Goal: Task Accomplishment & Management: Complete application form

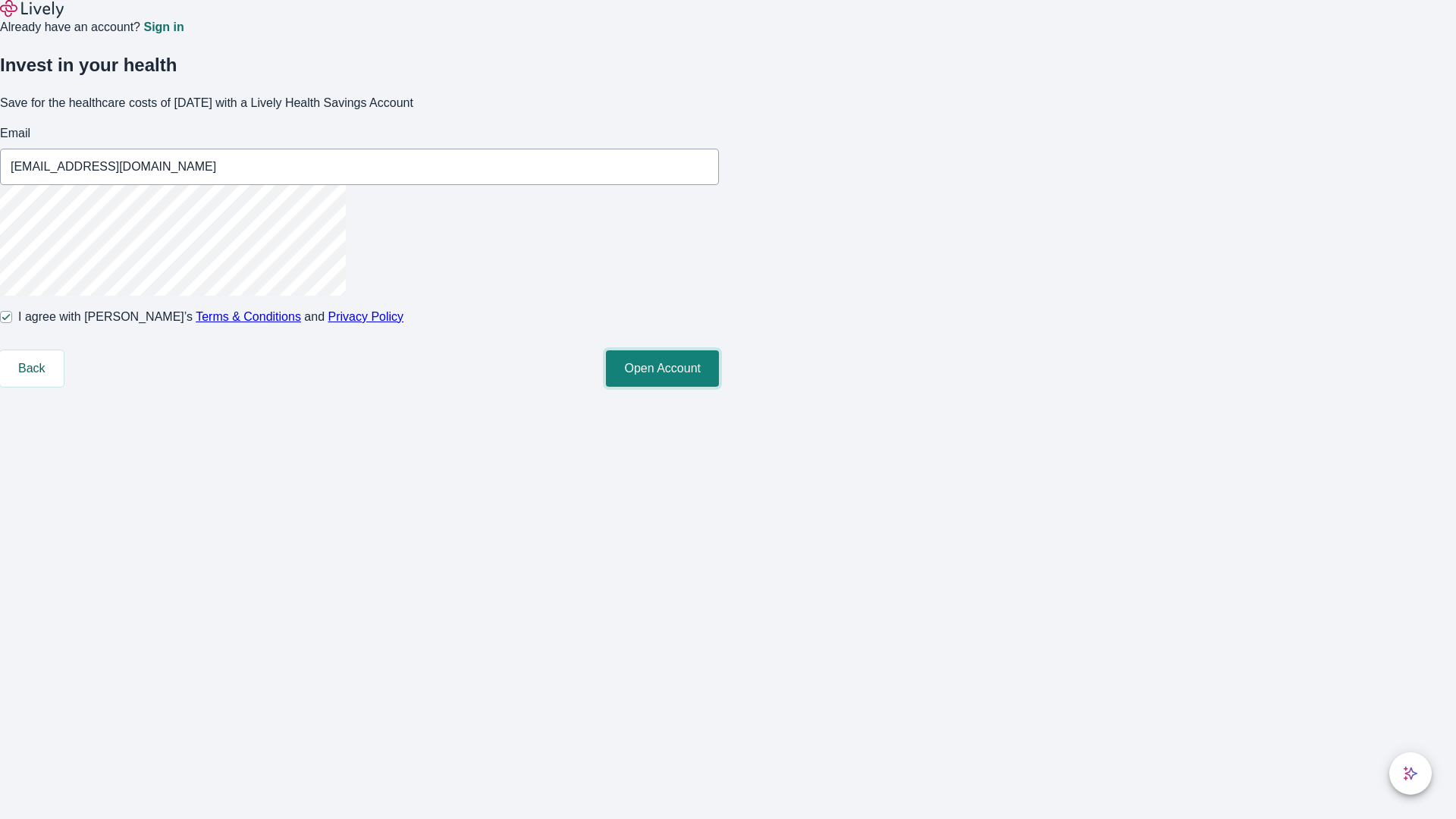
click at [719, 386] on button "Open Account" at bounding box center [662, 368] width 113 height 36
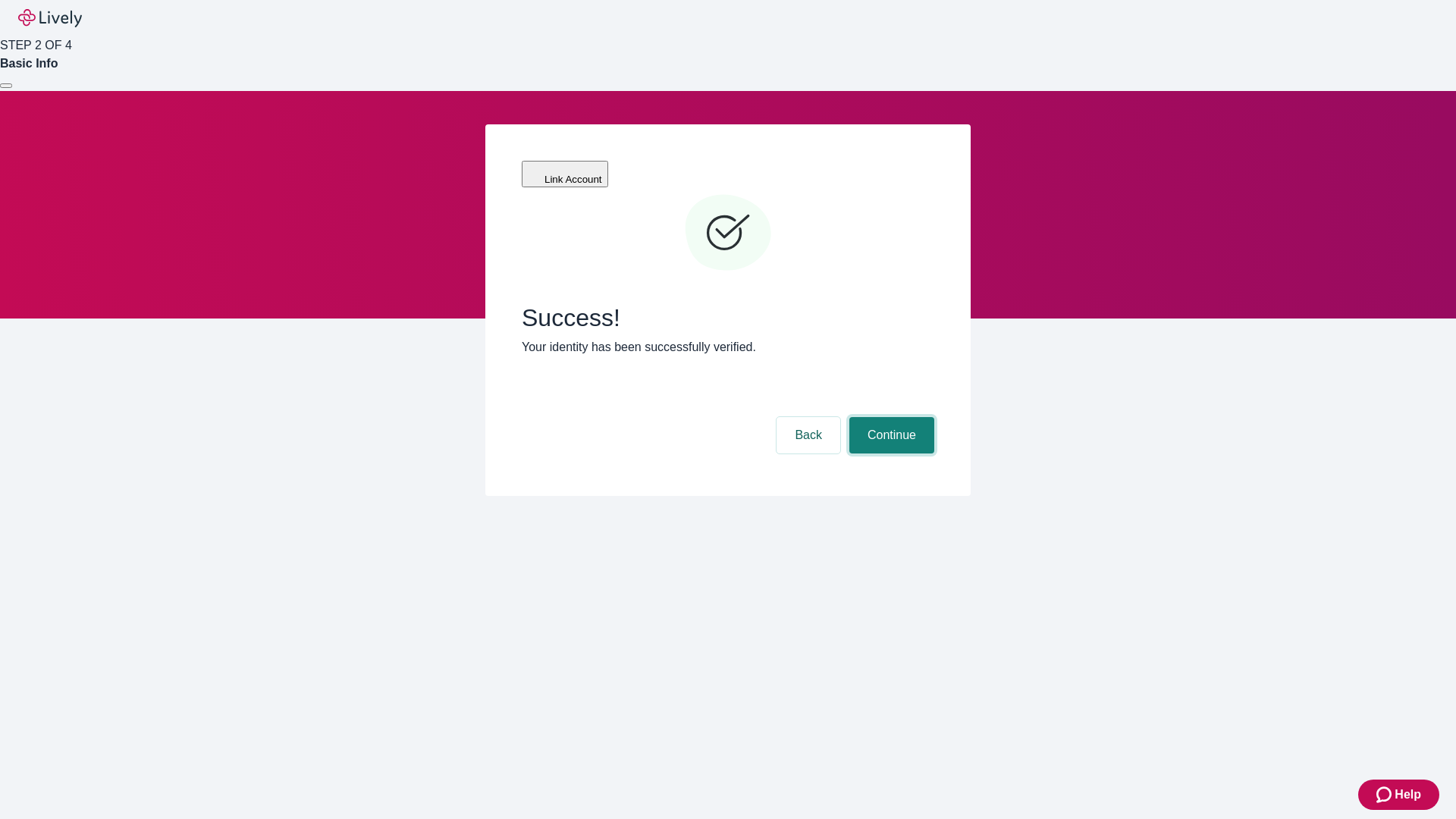
click at [889, 417] on button "Continue" at bounding box center [892, 435] width 85 height 36
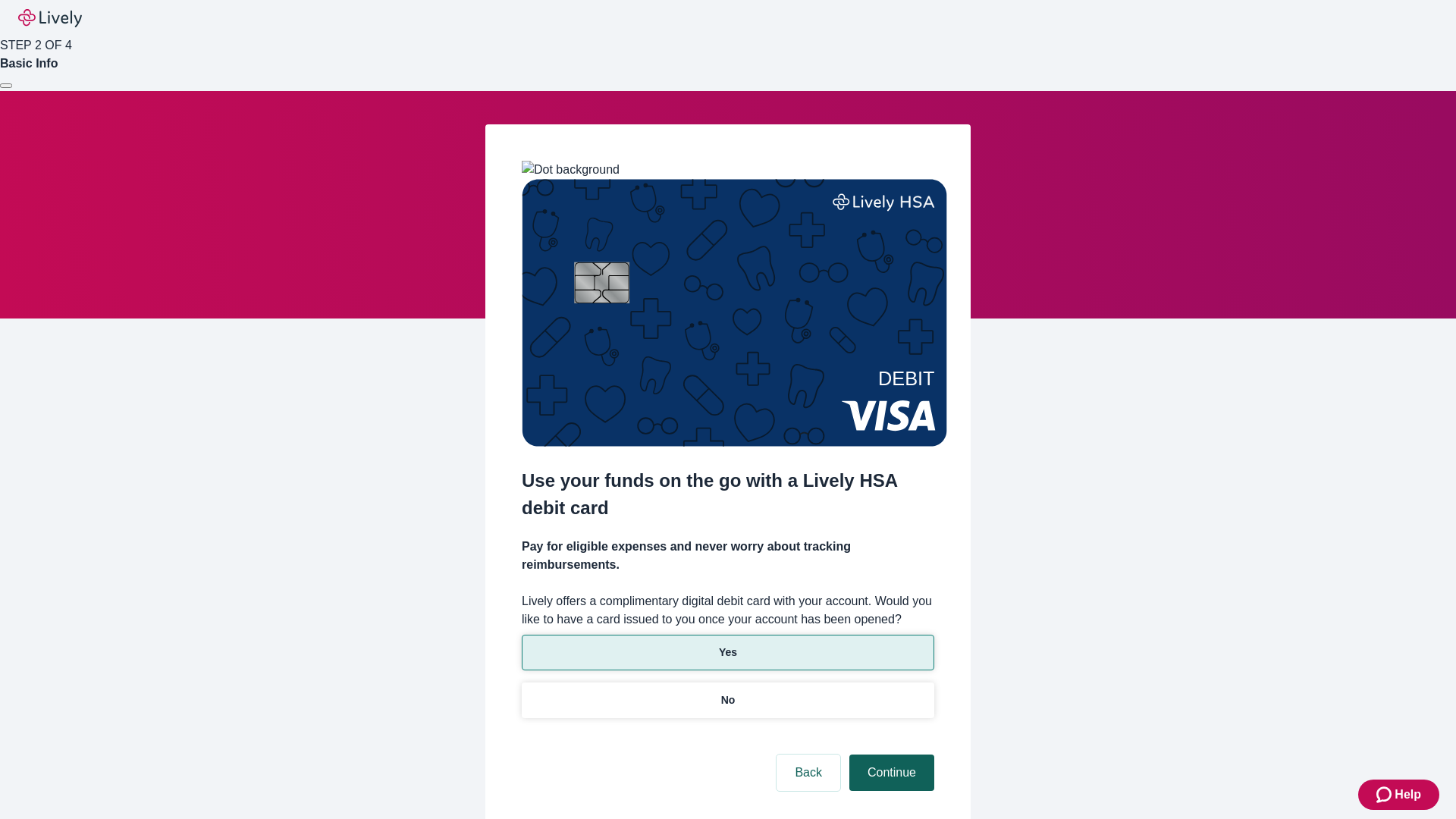
click at [728, 645] on p "Yes" at bounding box center [728, 653] width 18 height 16
click at [889, 755] on button "Continue" at bounding box center [892, 773] width 85 height 36
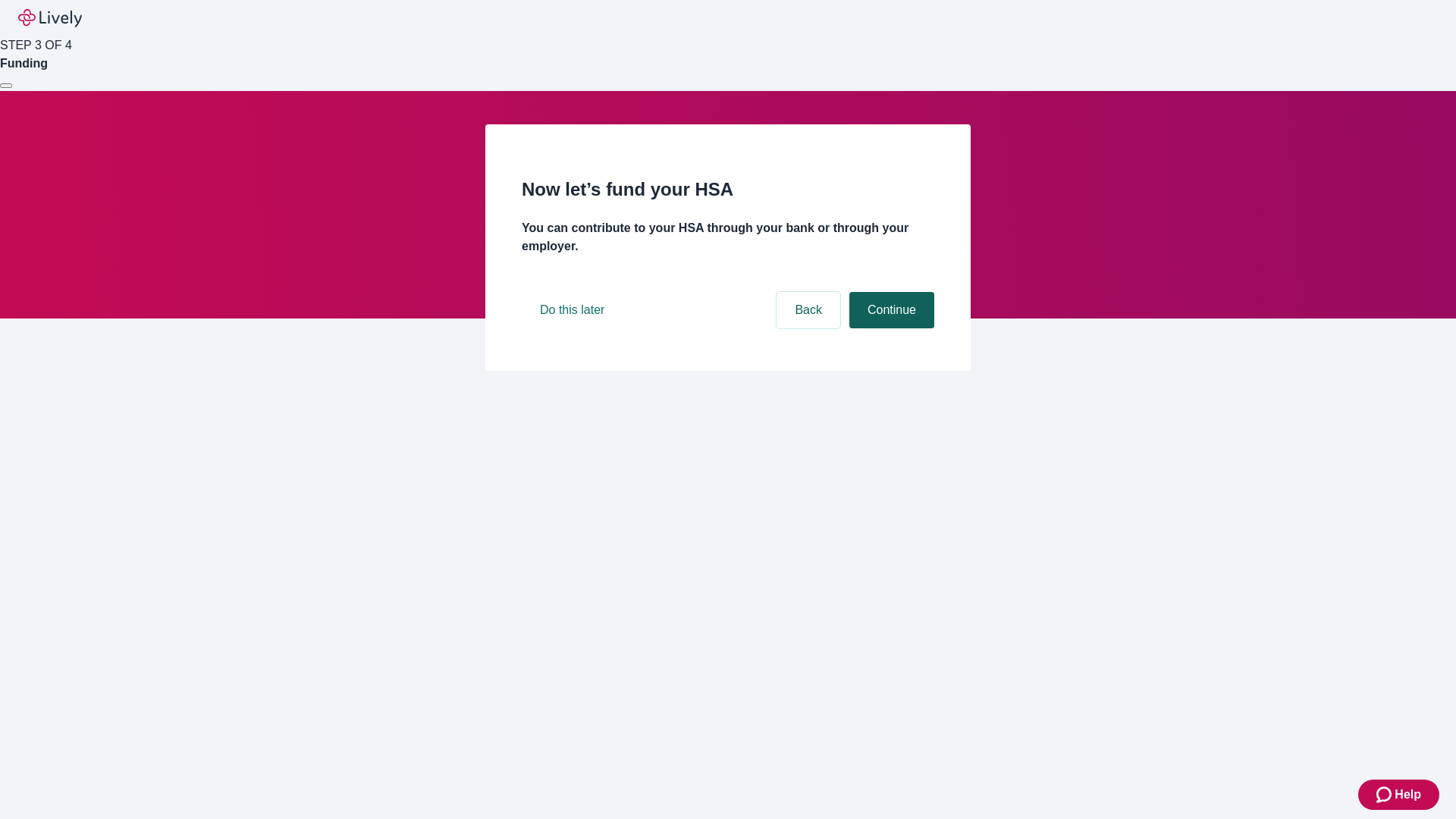
click at [889, 329] on button "Continue" at bounding box center [892, 310] width 85 height 36
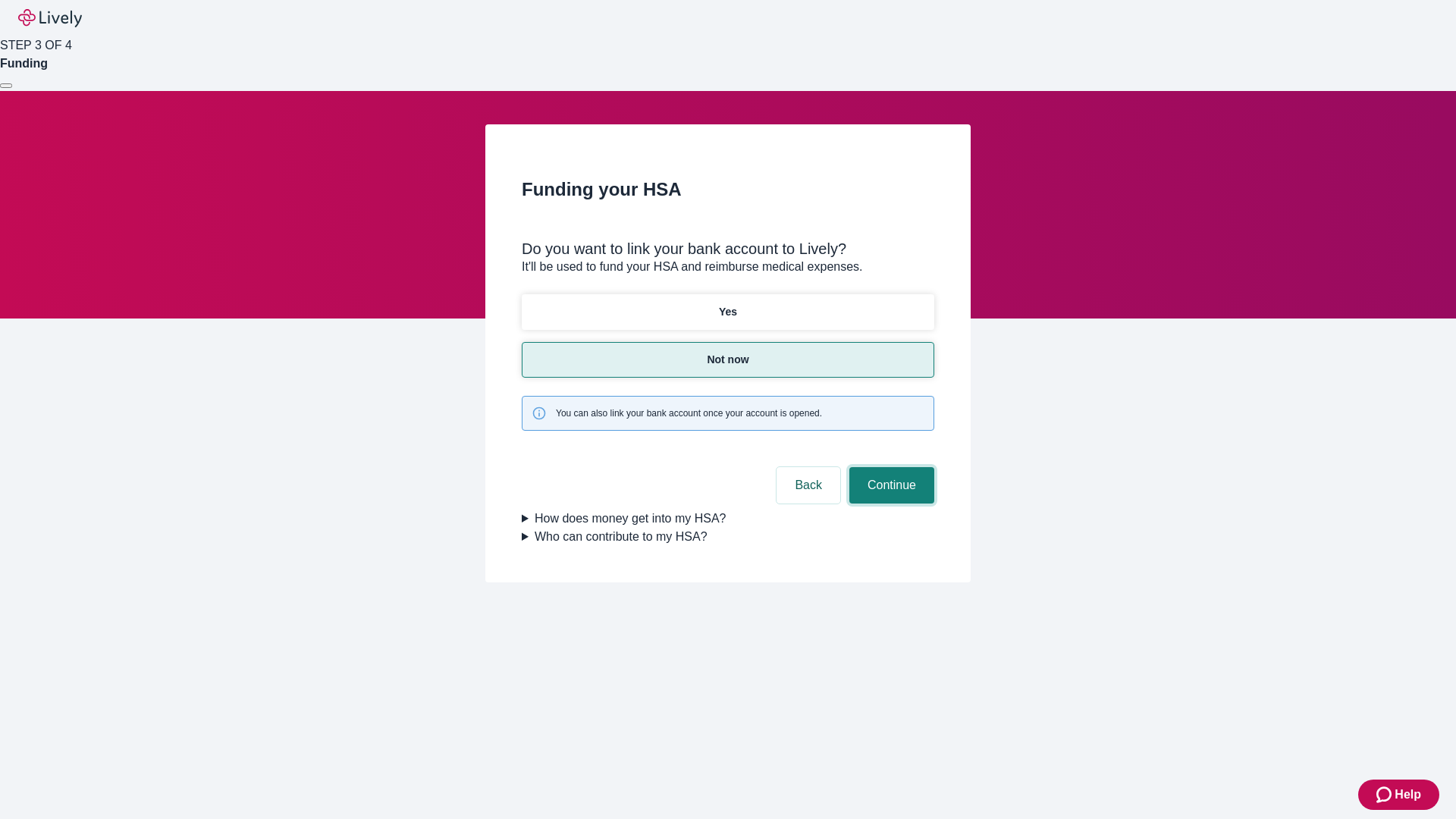
click at [889, 467] on button "Continue" at bounding box center [892, 485] width 85 height 36
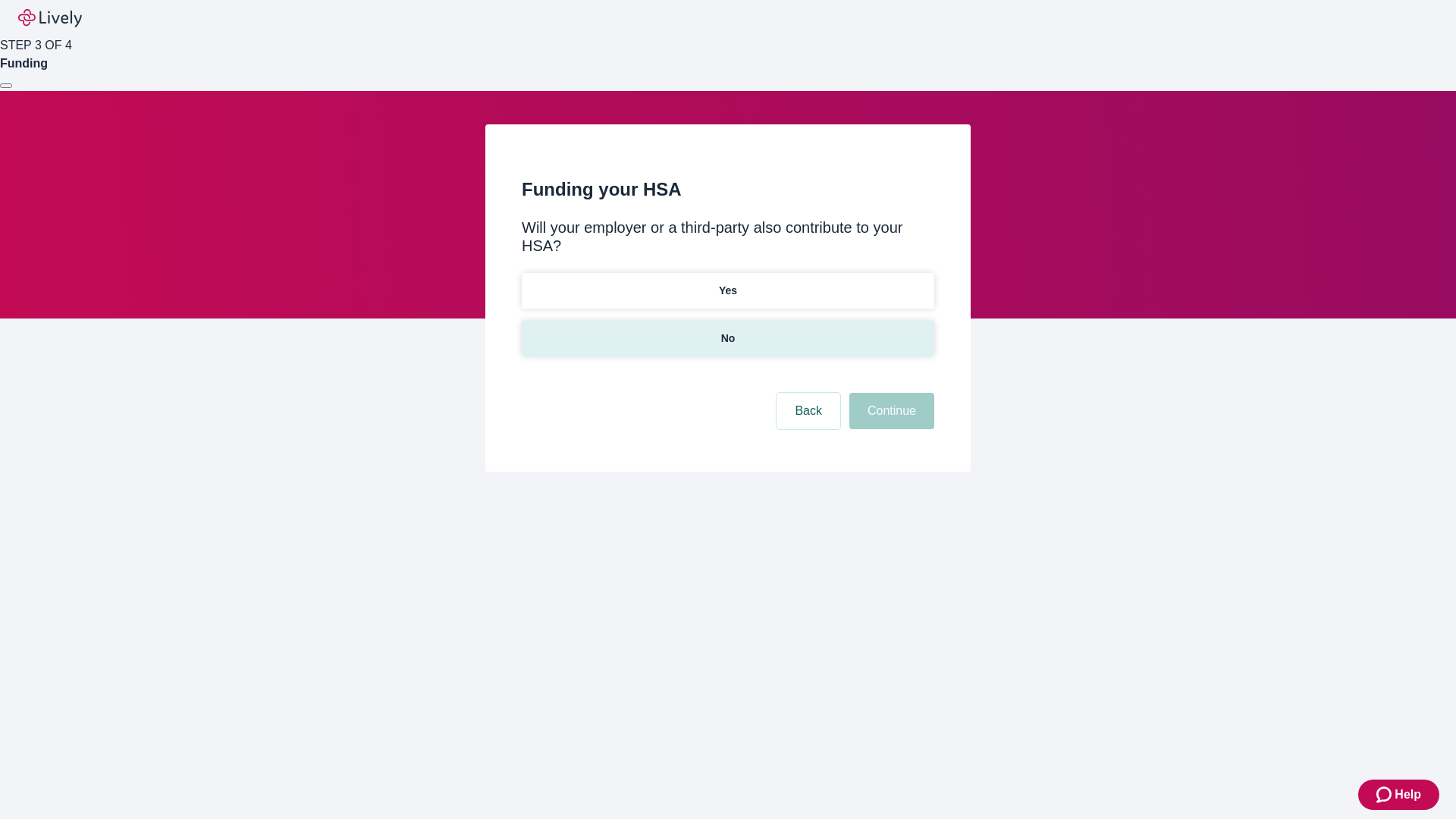
click at [728, 330] on p "No" at bounding box center [728, 338] width 14 height 16
click at [889, 393] on button "Continue" at bounding box center [892, 410] width 85 height 36
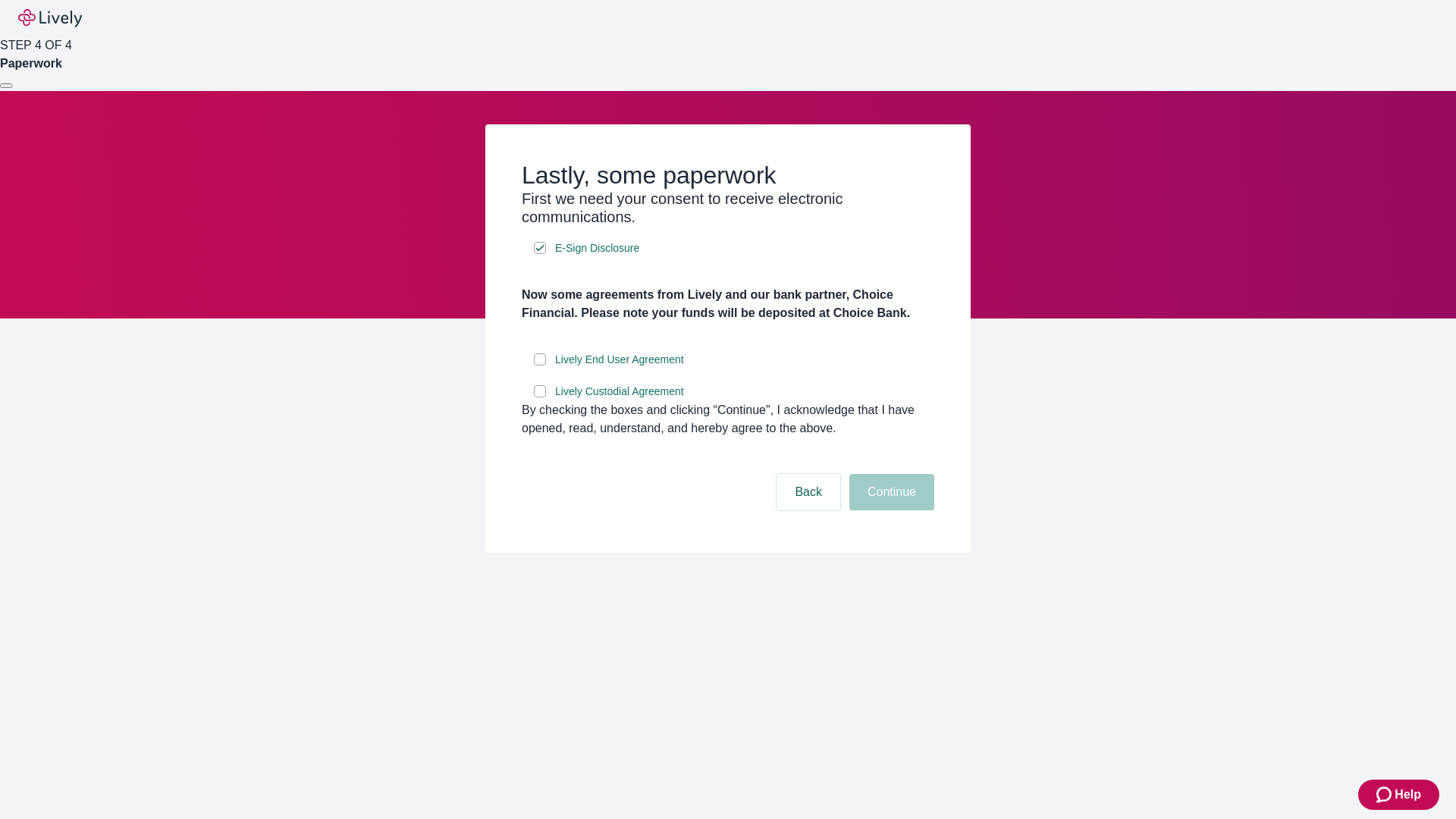
click at [540, 366] on input "Lively End User Agreement" at bounding box center [540, 360] width 12 height 12
checkbox input "true"
click at [540, 397] on input "Lively Custodial Agreement" at bounding box center [540, 392] width 12 height 12
checkbox input "true"
click at [889, 511] on button "Continue" at bounding box center [892, 492] width 85 height 36
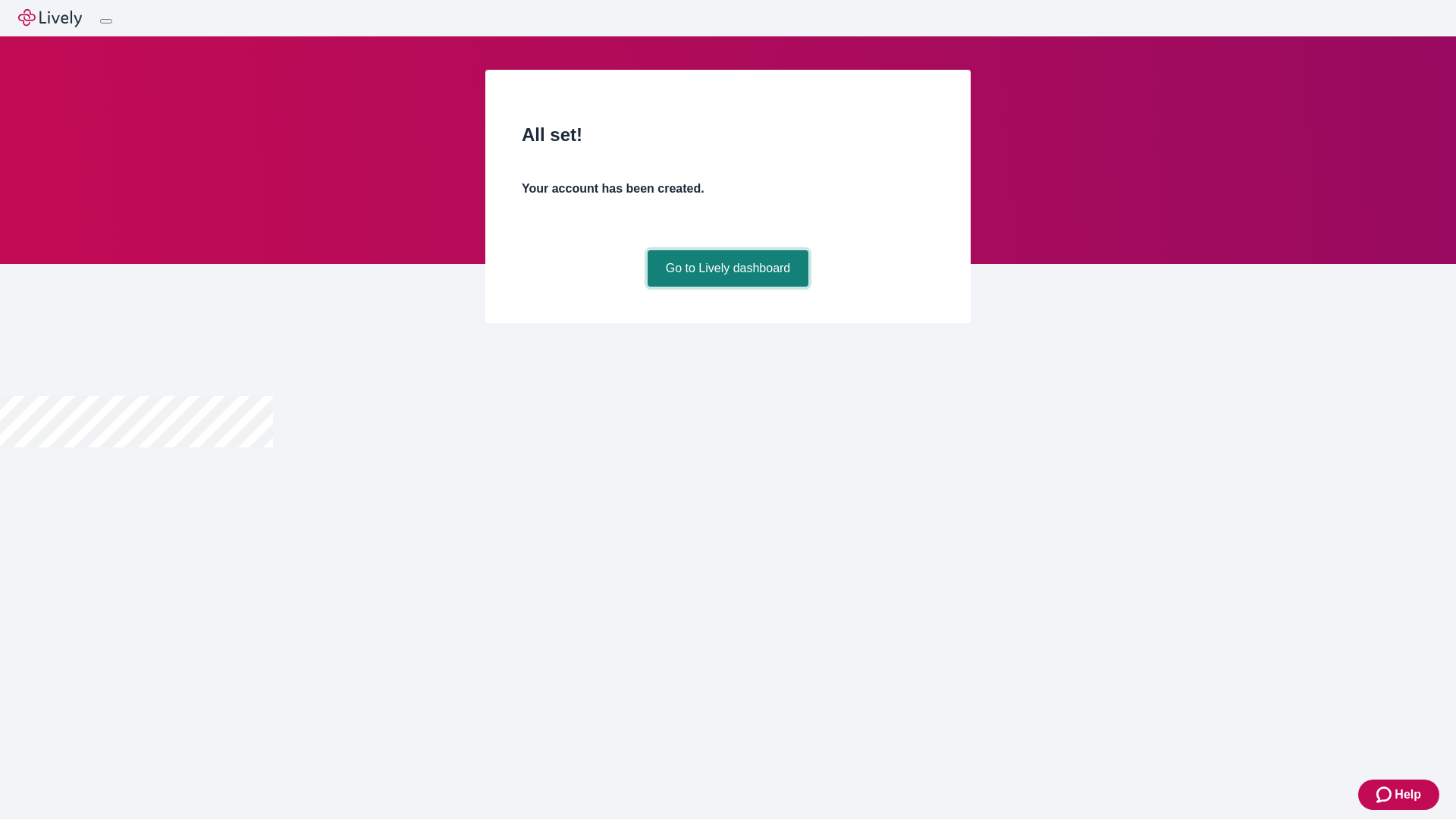
click at [728, 287] on link "Go to Lively dashboard" at bounding box center [728, 268] width 162 height 36
